Goal: Task Accomplishment & Management: Complete application form

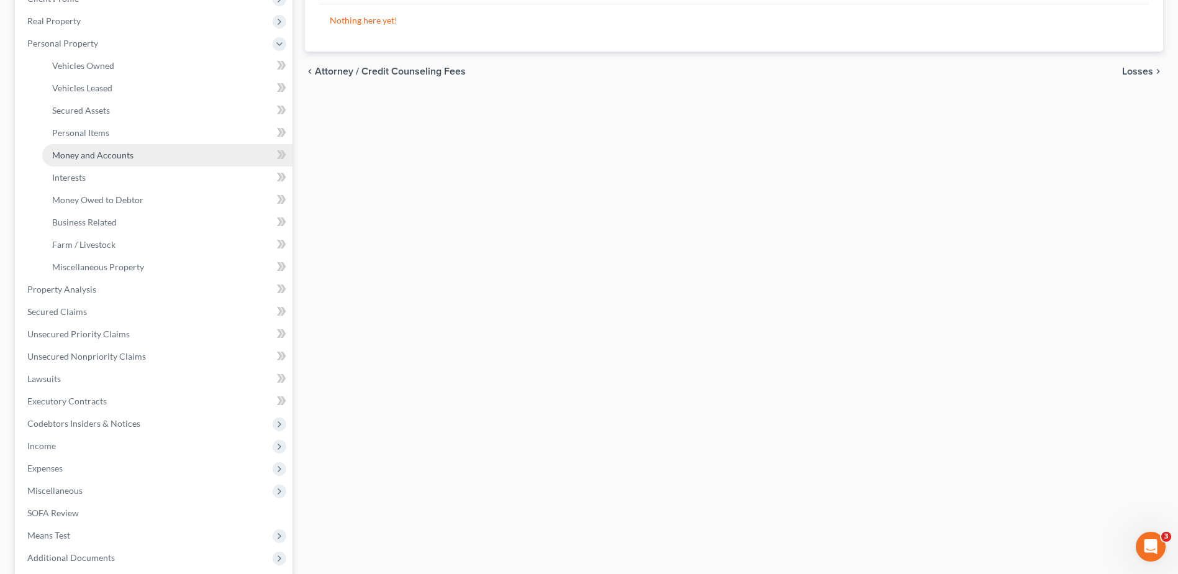
click at [115, 156] on span "Money and Accounts" at bounding box center [92, 155] width 81 height 11
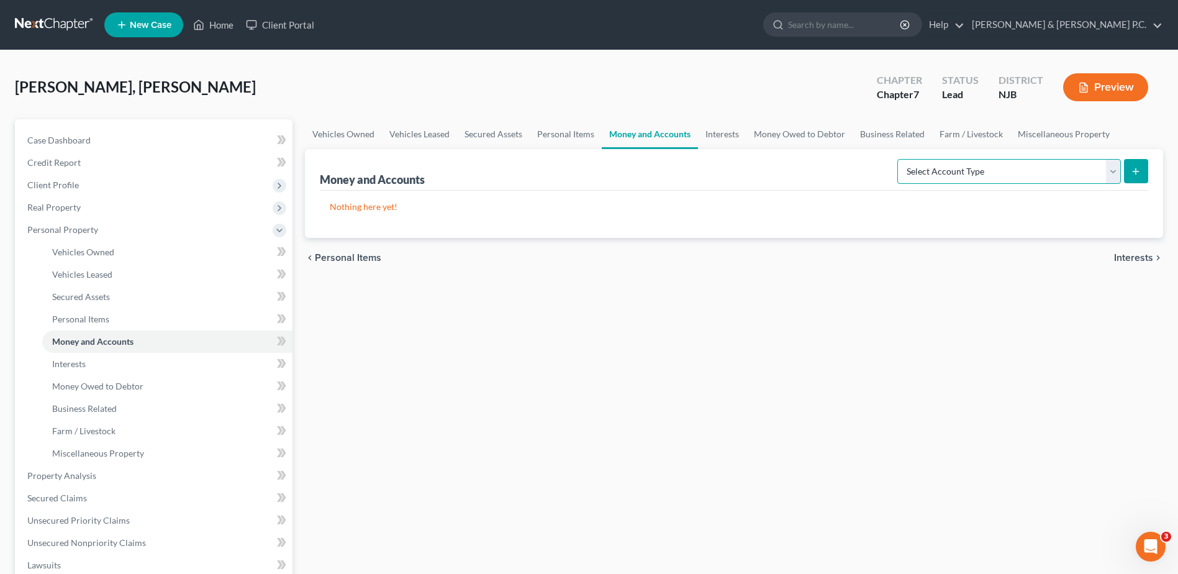
click at [1116, 173] on select "Select Account Type Brokerage Cash on Hand Certificates of Deposit Checking Acc…" at bounding box center [1009, 171] width 224 height 25
select select "checking"
click at [900, 159] on select "Select Account Type Brokerage Cash on Hand Certificates of Deposit Checking Acc…" at bounding box center [1009, 171] width 224 height 25
click at [1139, 168] on icon "submit" at bounding box center [1136, 171] width 10 height 10
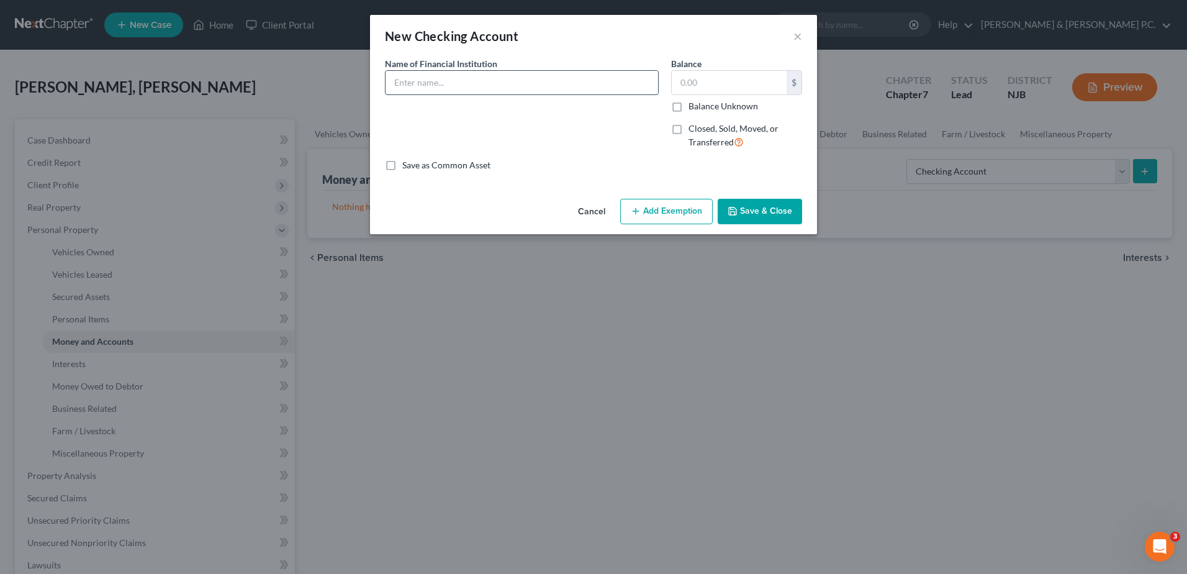
click at [447, 81] on input "text" at bounding box center [522, 83] width 273 height 24
type input "Capital One Checking Account"
click at [689, 79] on input "text" at bounding box center [729, 83] width 115 height 24
type input "26.00"
click at [686, 207] on button "Add Exemption" at bounding box center [666, 212] width 93 height 26
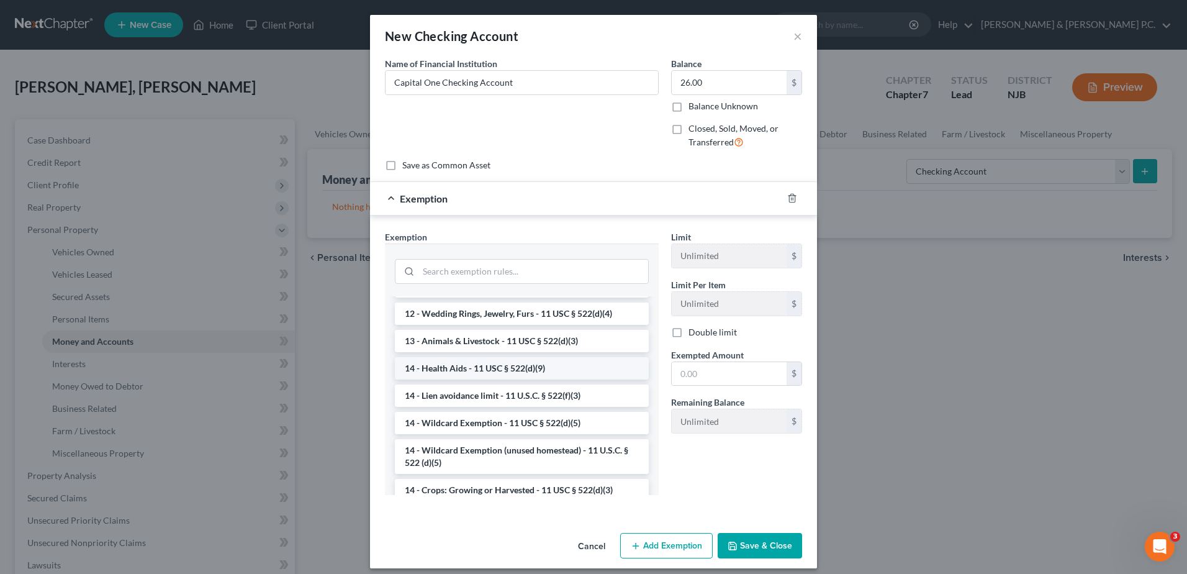
scroll to position [186, 0]
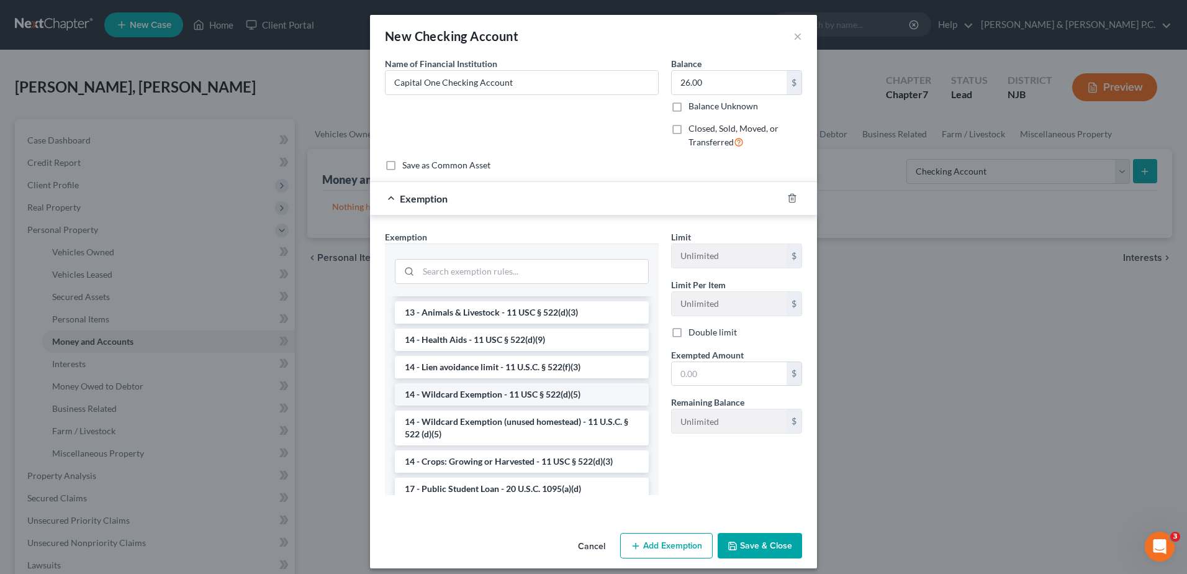
click at [553, 387] on li "14 - Wildcard Exemption - 11 USC § 522(d)(5)" at bounding box center [522, 394] width 254 height 22
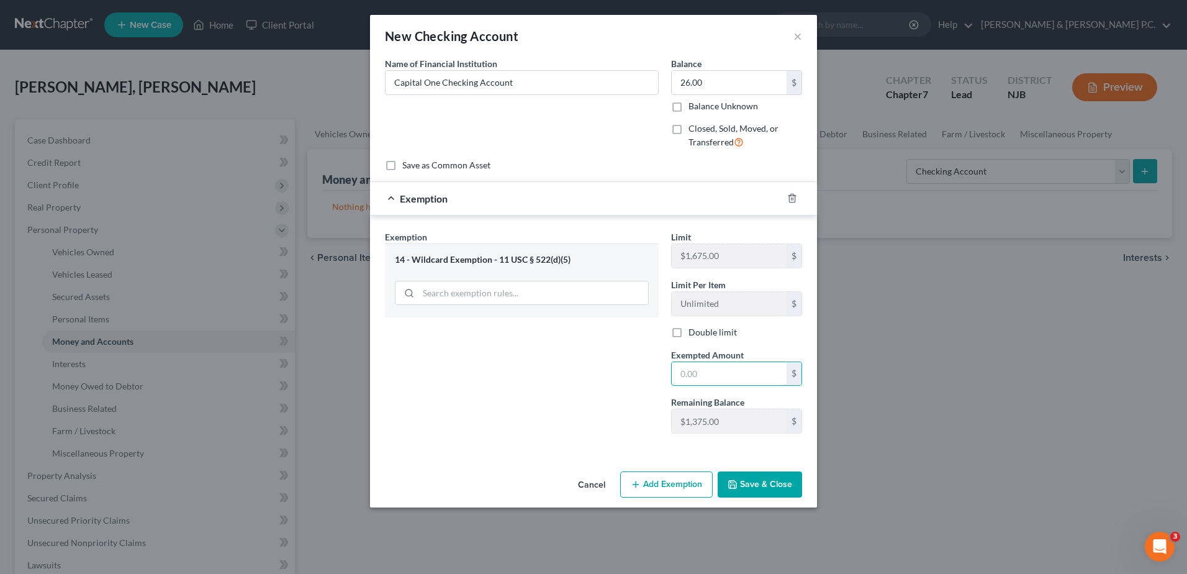
drag, startPoint x: 693, startPoint y: 377, endPoint x: 705, endPoint y: 359, distance: 21.9
click at [693, 377] on input "text" at bounding box center [729, 374] width 115 height 24
type input "26.00"
click at [745, 486] on button "Save & Close" at bounding box center [760, 484] width 84 height 26
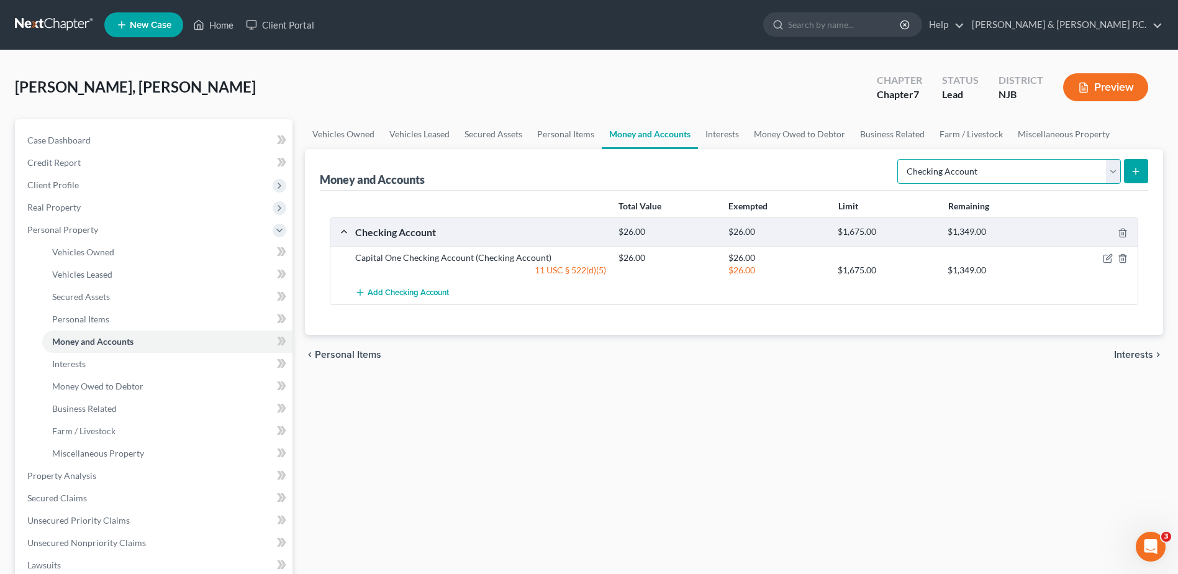
click at [1115, 169] on select "Select Account Type Brokerage Cash on Hand Certificates of Deposit Checking Acc…" at bounding box center [1009, 171] width 224 height 25
select select "savings"
click at [900, 159] on select "Select Account Type Brokerage Cash on Hand Certificates of Deposit Checking Acc…" at bounding box center [1009, 171] width 224 height 25
click at [1134, 170] on icon "submit" at bounding box center [1136, 171] width 10 height 10
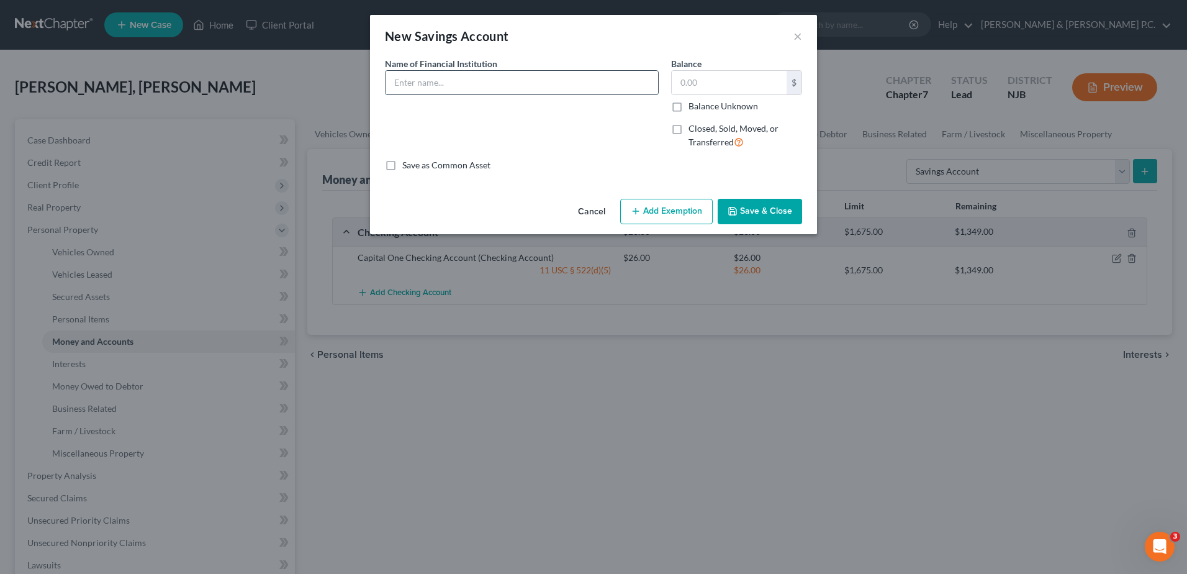
click at [516, 79] on input "text" at bounding box center [522, 83] width 273 height 24
type input "Capital One Savings Account"
type input "15.00"
click at [673, 211] on button "Add Exemption" at bounding box center [666, 212] width 93 height 26
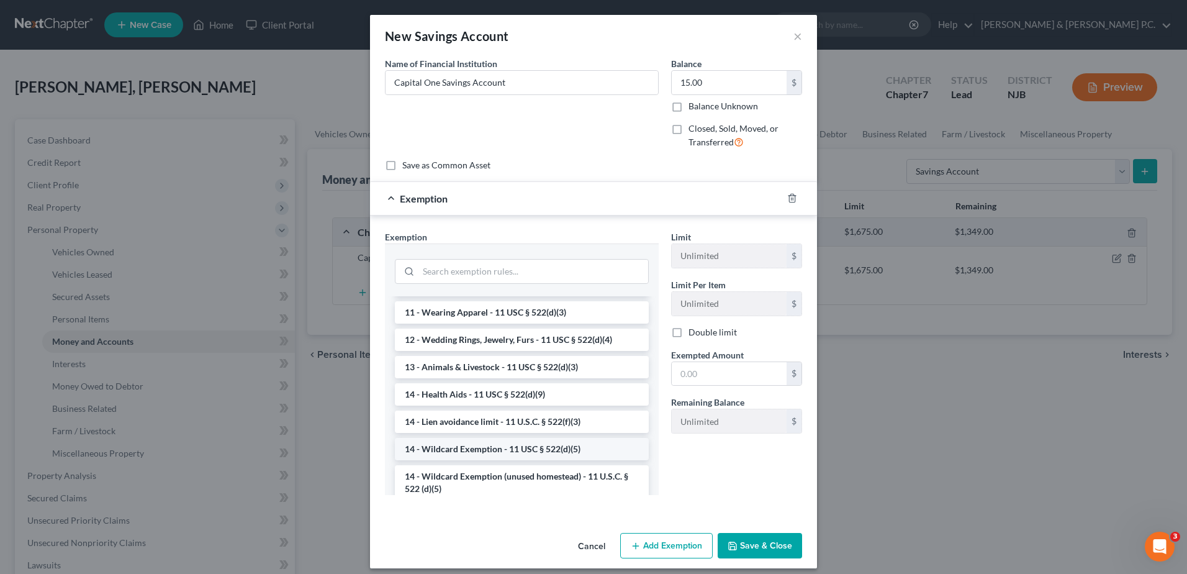
click at [541, 460] on li "14 - Wildcard Exemption - 11 USC § 522(d)(5)" at bounding box center [522, 449] width 254 height 22
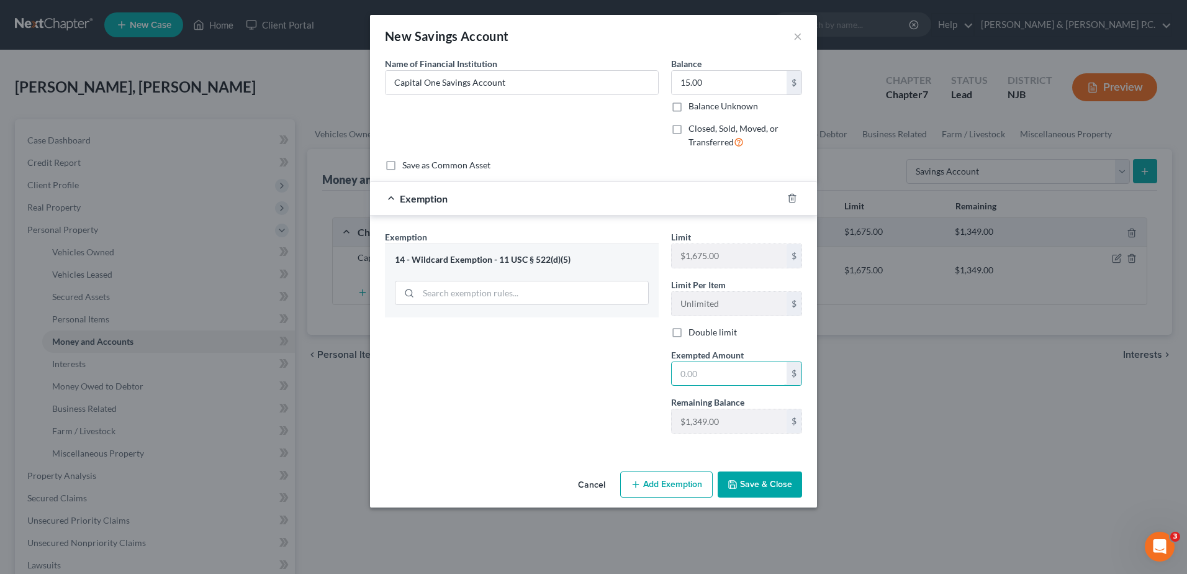
drag, startPoint x: 732, startPoint y: 378, endPoint x: 790, endPoint y: 348, distance: 65.5
click at [732, 378] on input "text" at bounding box center [729, 374] width 115 height 24
type input "15.00"
click at [768, 487] on button "Save & Close" at bounding box center [760, 484] width 84 height 26
